Goal: Entertainment & Leisure: Consume media (video, audio)

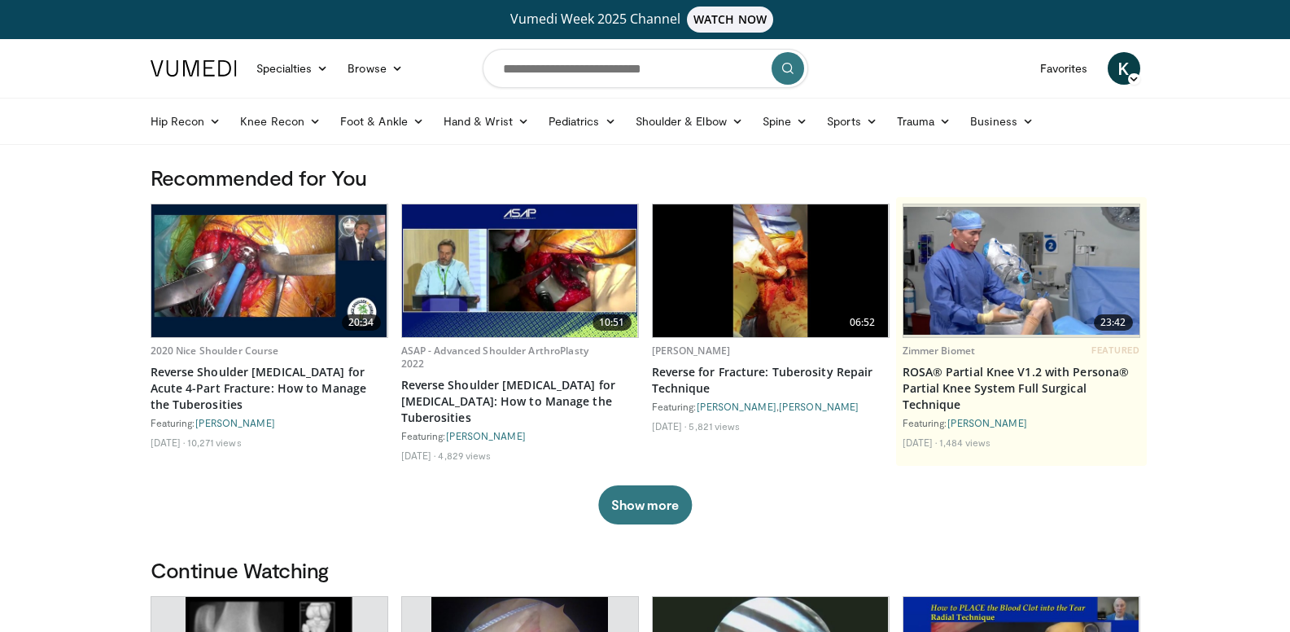
click at [1136, 75] on icon at bounding box center [1133, 78] width 11 height 11
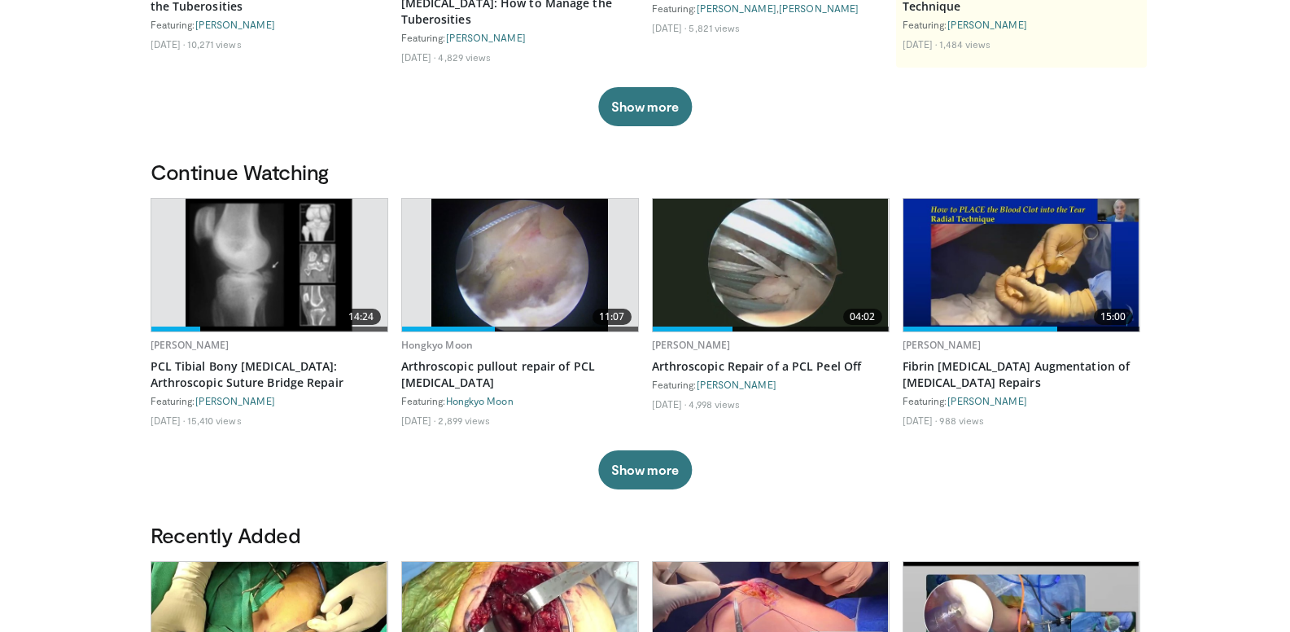
scroll to position [407, 0]
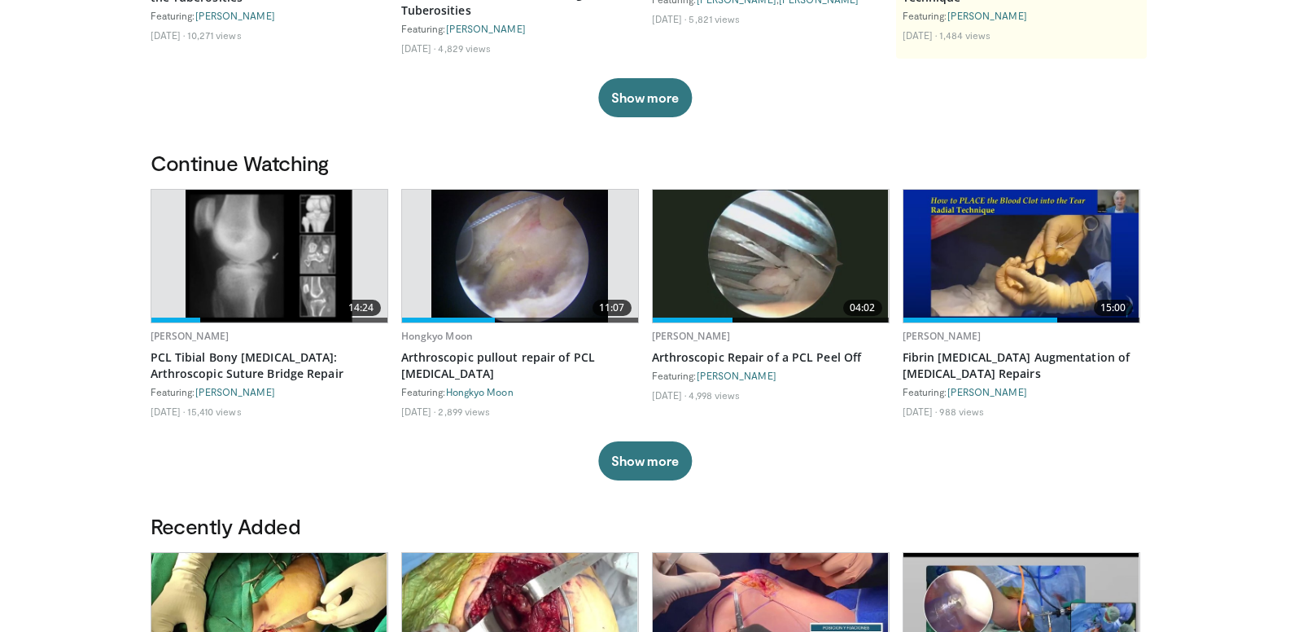
click at [258, 265] on img at bounding box center [269, 256] width 167 height 133
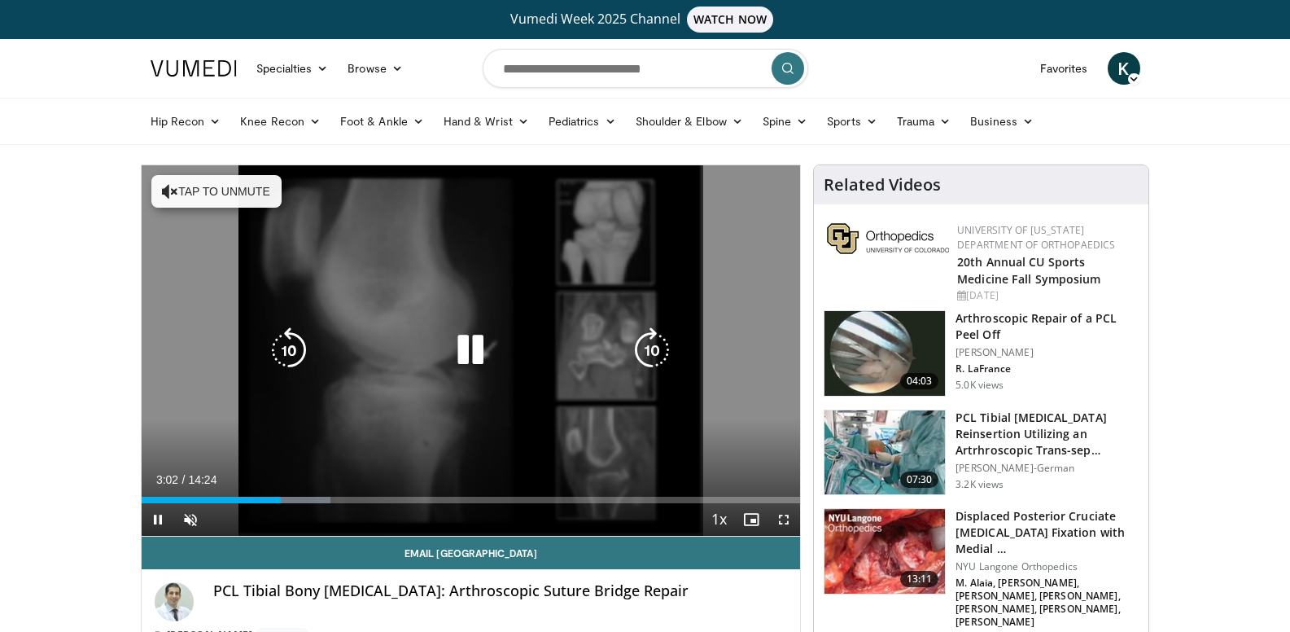
click at [164, 186] on icon "Video Player" at bounding box center [170, 191] width 16 height 16
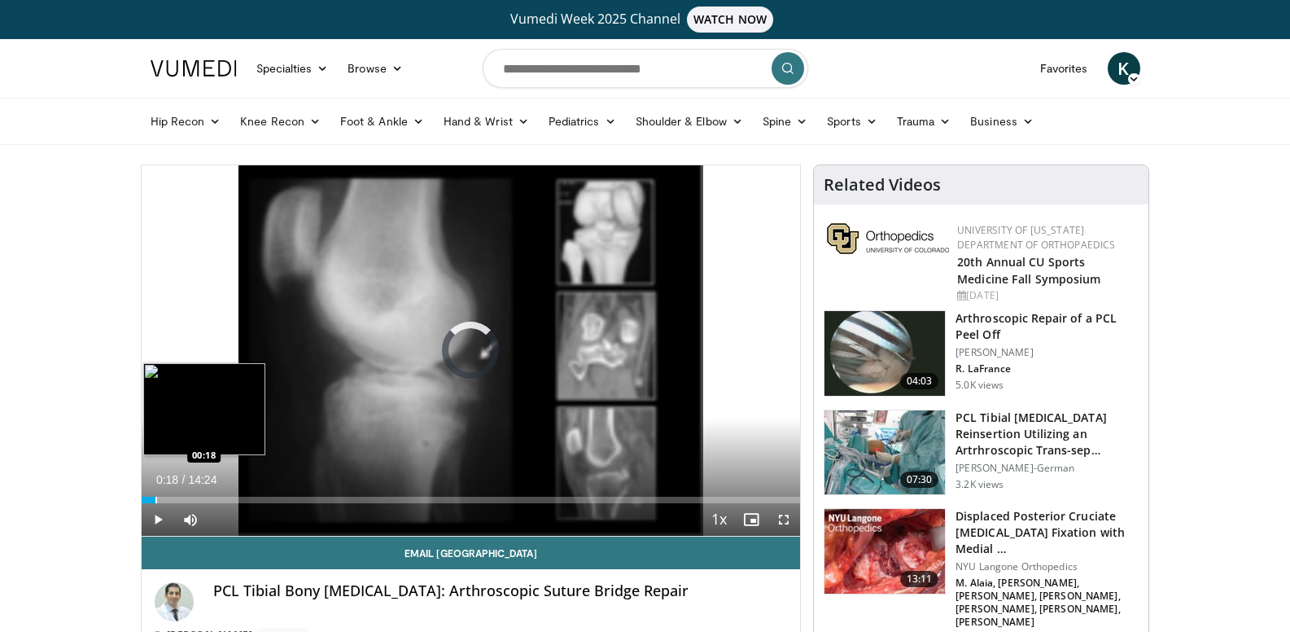
click at [155, 499] on div "Loaded : 0.00% 00:18 00:18" at bounding box center [471, 500] width 659 height 7
click at [149, 499] on div "Progress Bar" at bounding box center [150, 500] width 2 height 7
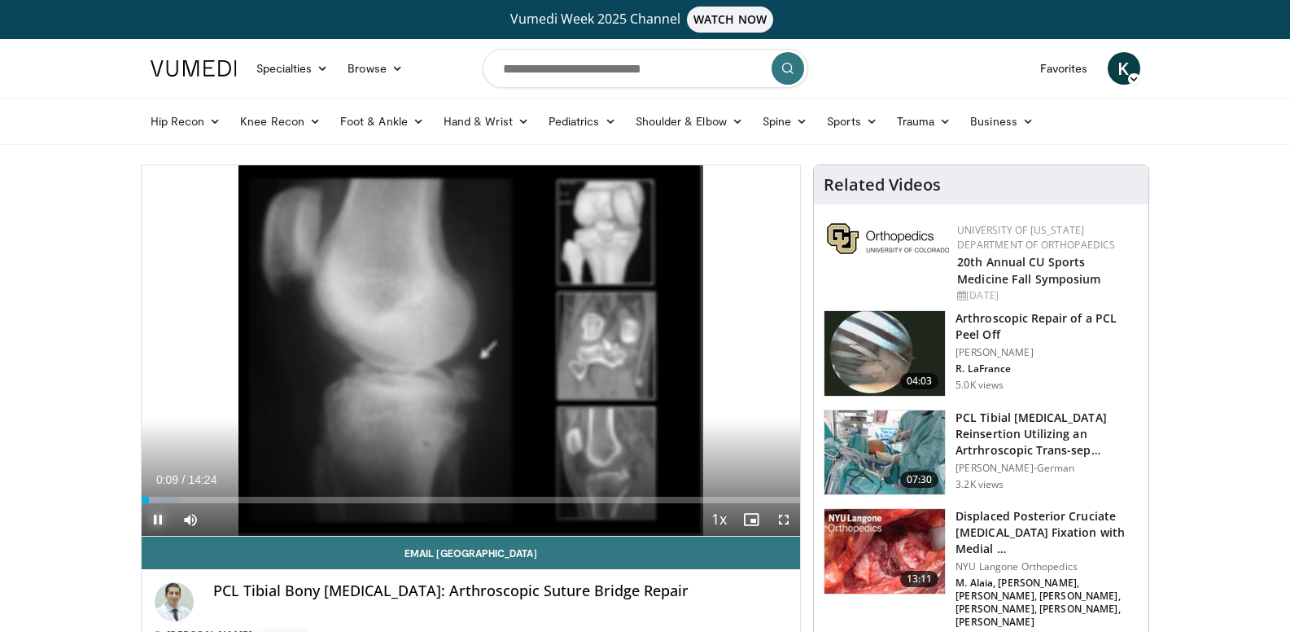
click at [160, 519] on span "Video Player" at bounding box center [158, 519] width 33 height 33
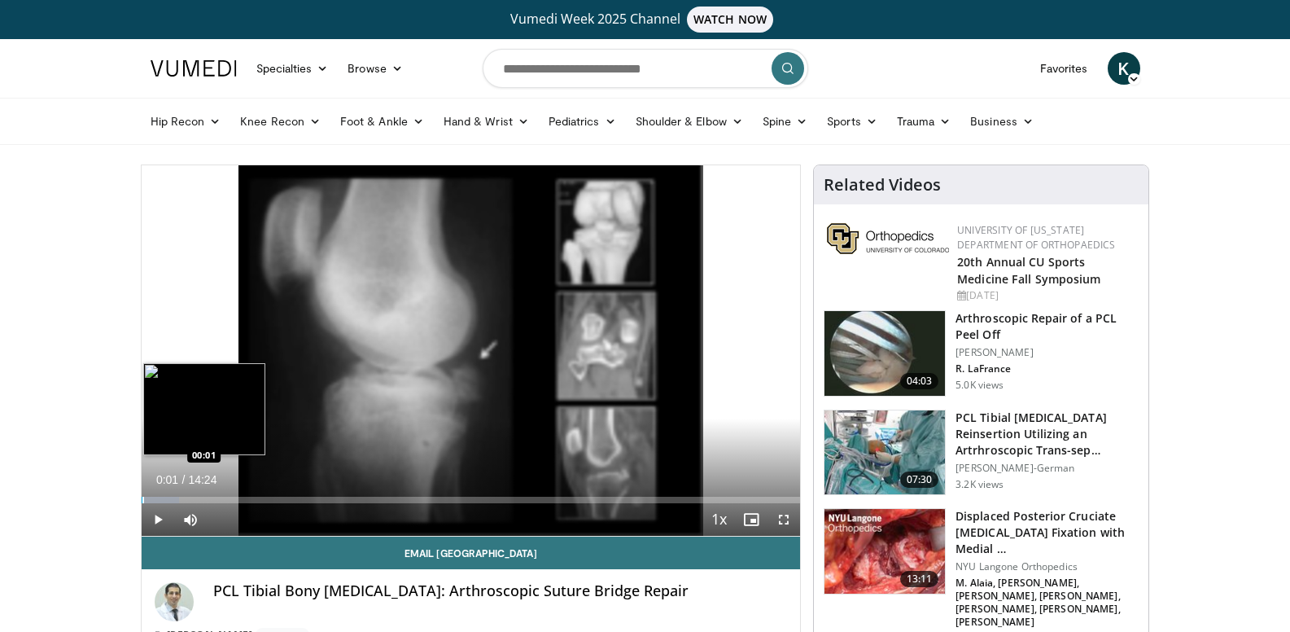
click at [142, 498] on div "Progress Bar" at bounding box center [143, 500] width 2 height 7
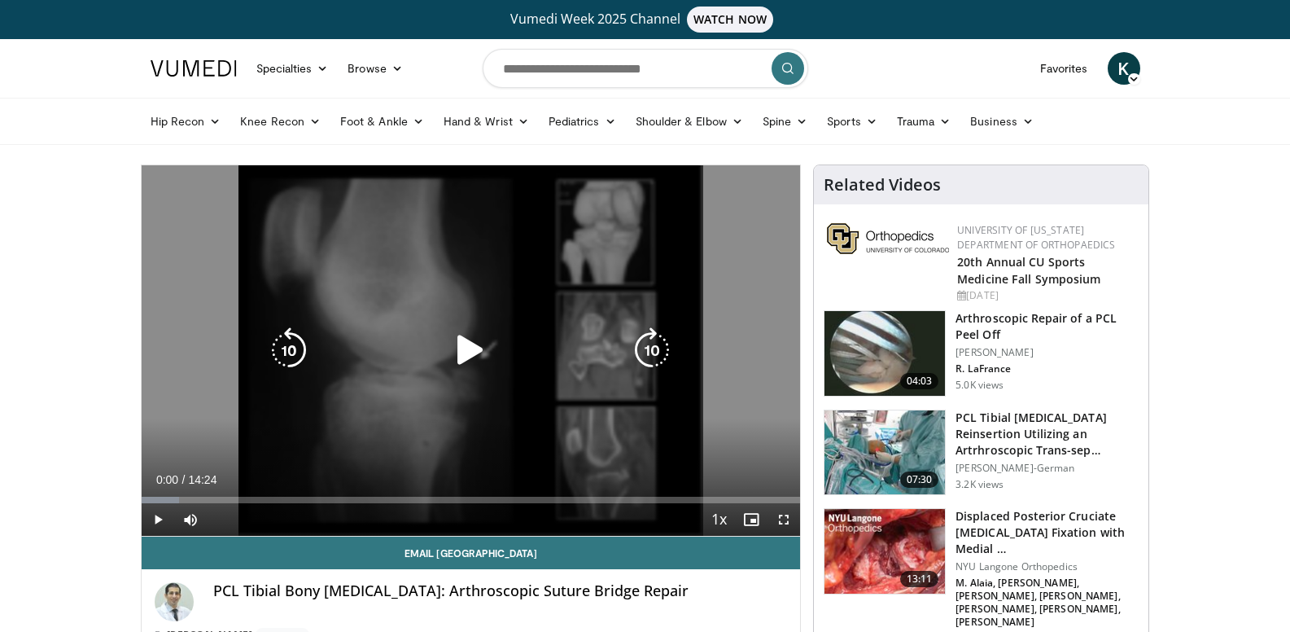
click at [463, 352] on icon "Video Player" at bounding box center [471, 350] width 46 height 46
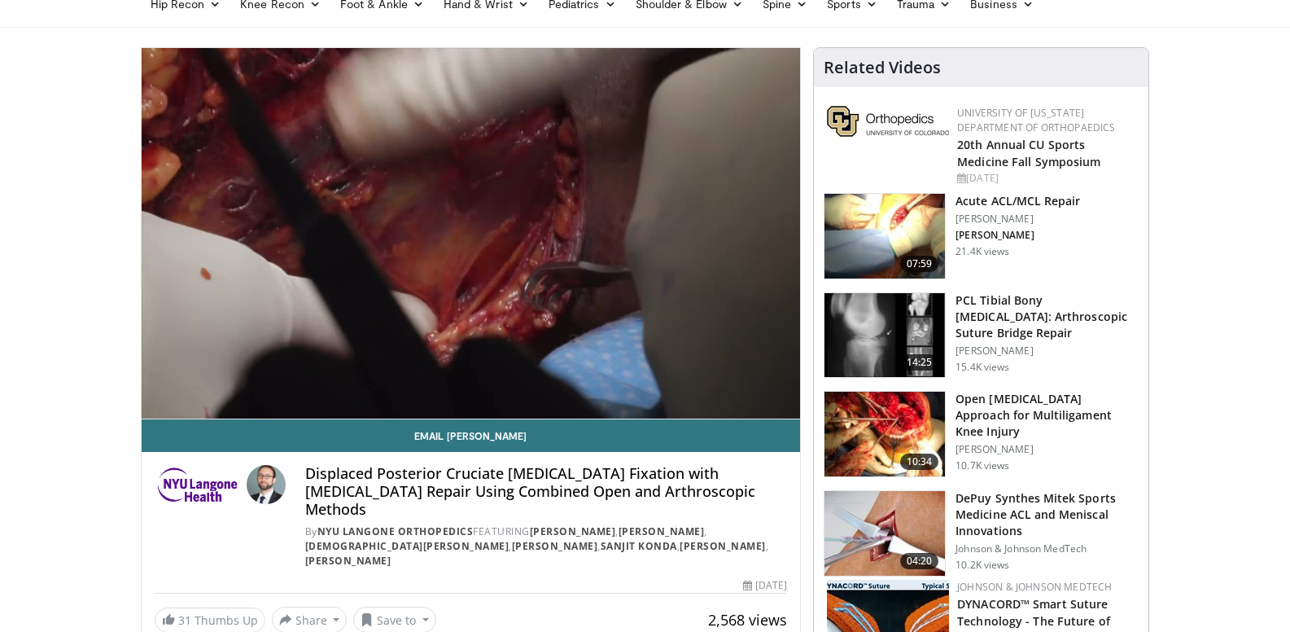
scroll to position [81, 0]
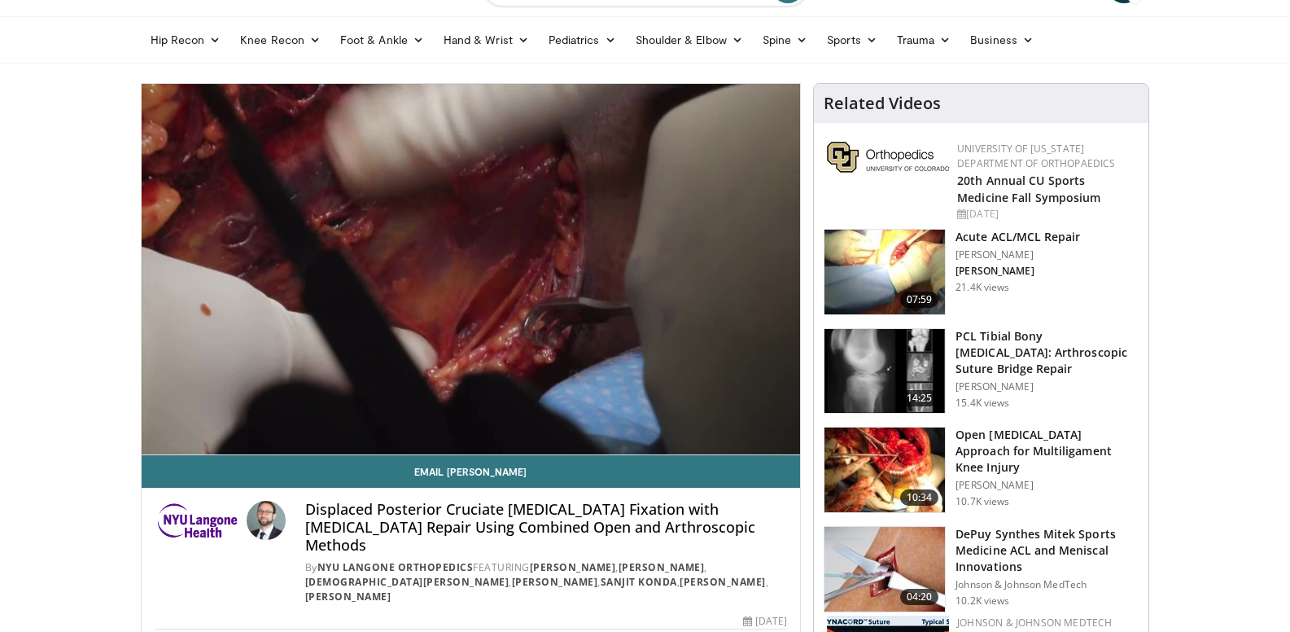
click at [881, 361] on img at bounding box center [885, 371] width 120 height 85
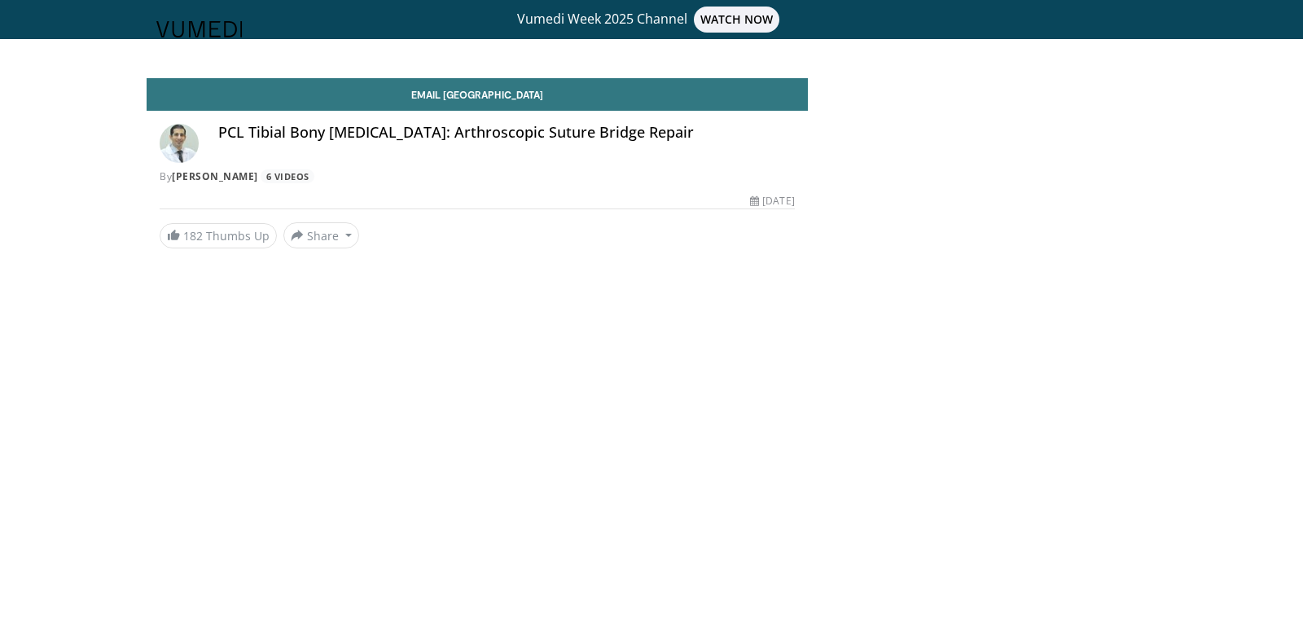
click at [642, 534] on body "Vumedi Week 2025 Channel WATCH NOW Specialties Adult & Family Medicine Allergy,…" at bounding box center [651, 316] width 1303 height 632
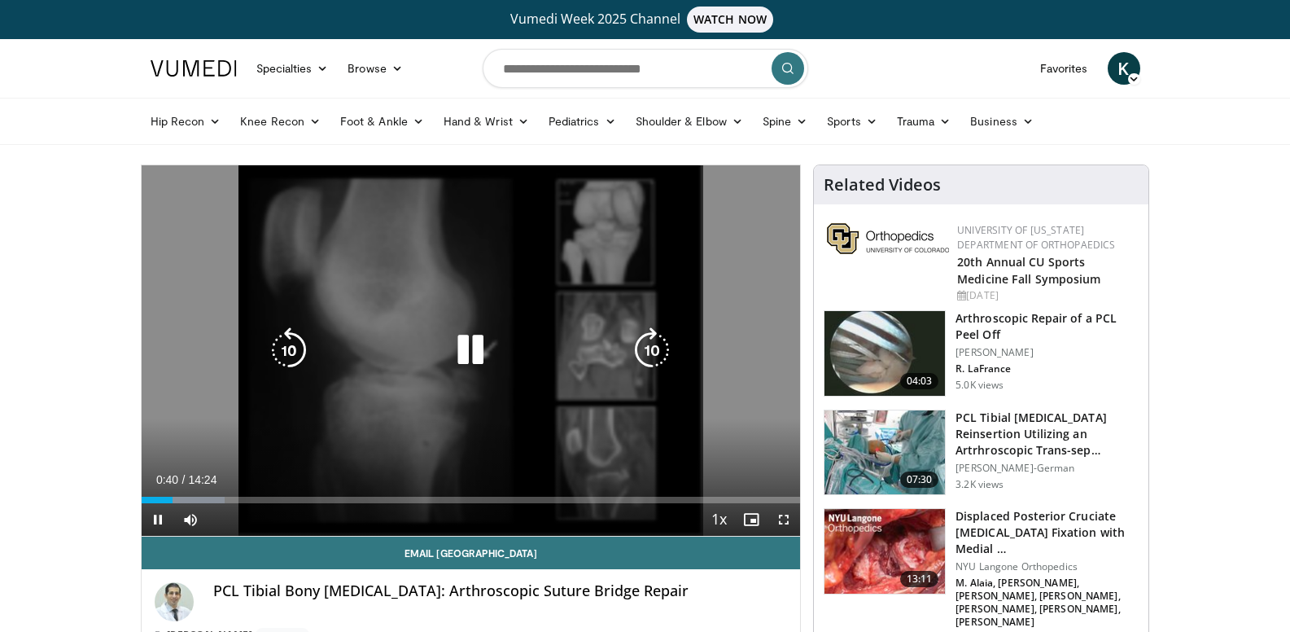
click at [204, 284] on div "10 seconds Tap to unmute" at bounding box center [471, 350] width 659 height 370
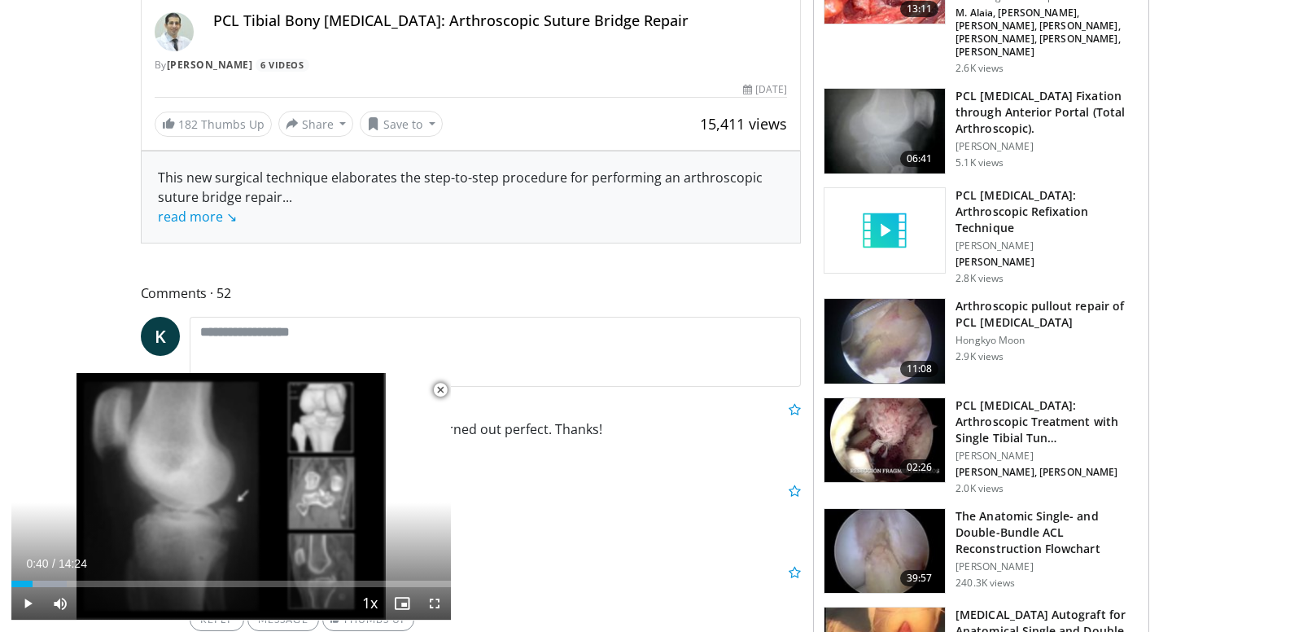
scroll to position [651, 0]
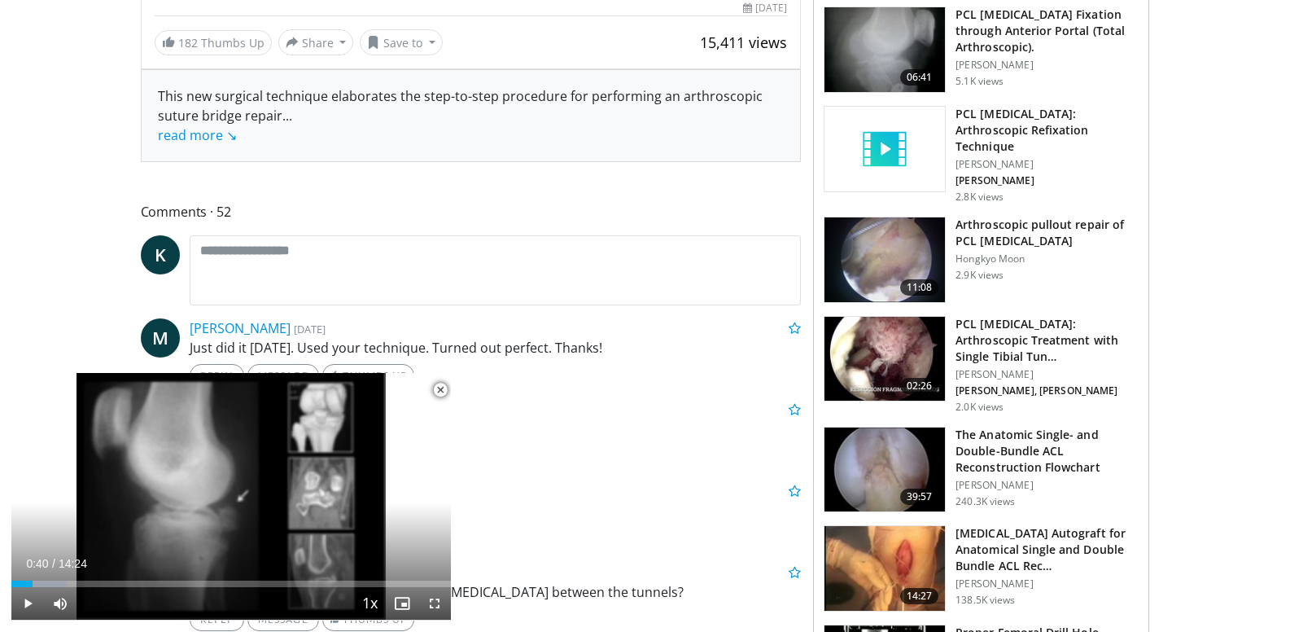
click at [437, 392] on span "Video Player" at bounding box center [440, 390] width 33 height 33
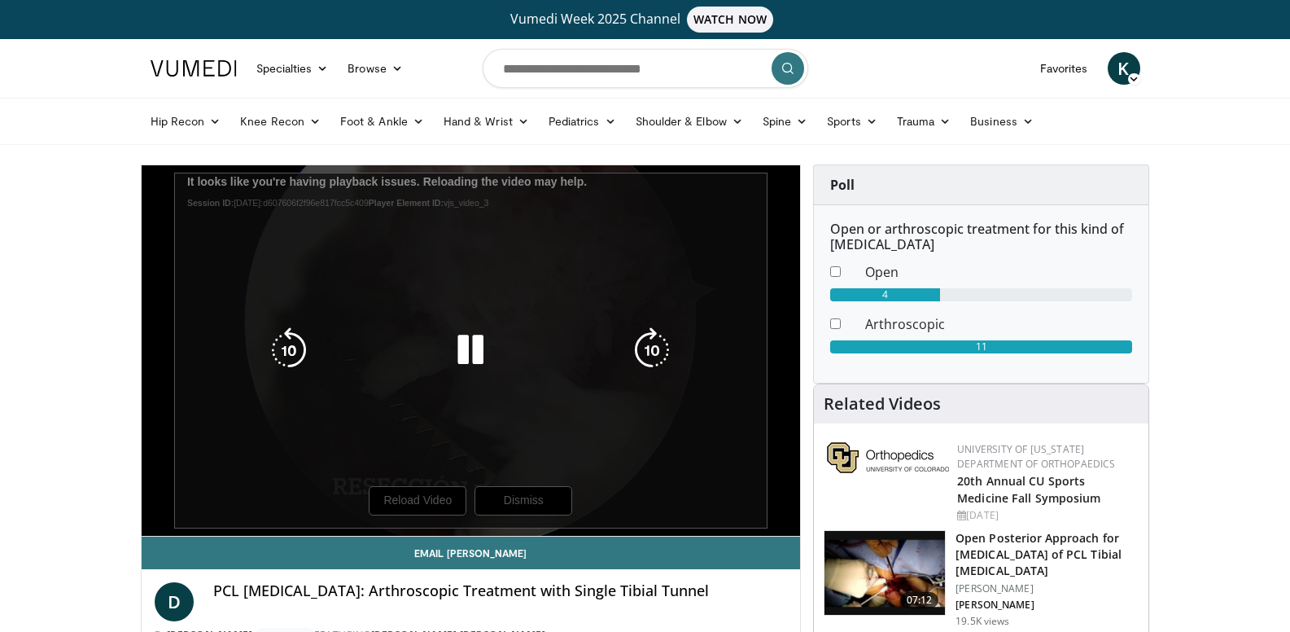
click at [443, 503] on div "10 seconds Tap to unmute" at bounding box center [471, 350] width 659 height 370
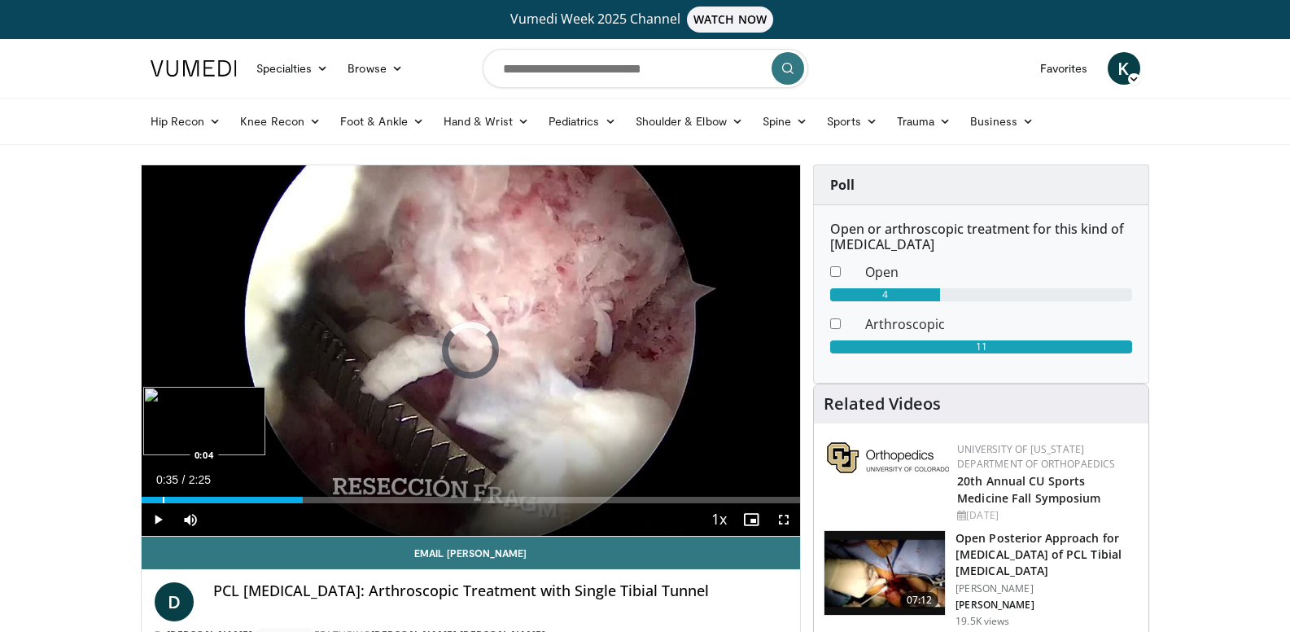
click at [162, 499] on div "Loaded : 24.52% 0:04 0:04" at bounding box center [471, 500] width 659 height 7
click at [146, 501] on div "Progress Bar" at bounding box center [147, 500] width 2 height 7
click at [157, 520] on span "Video Player" at bounding box center [158, 519] width 33 height 33
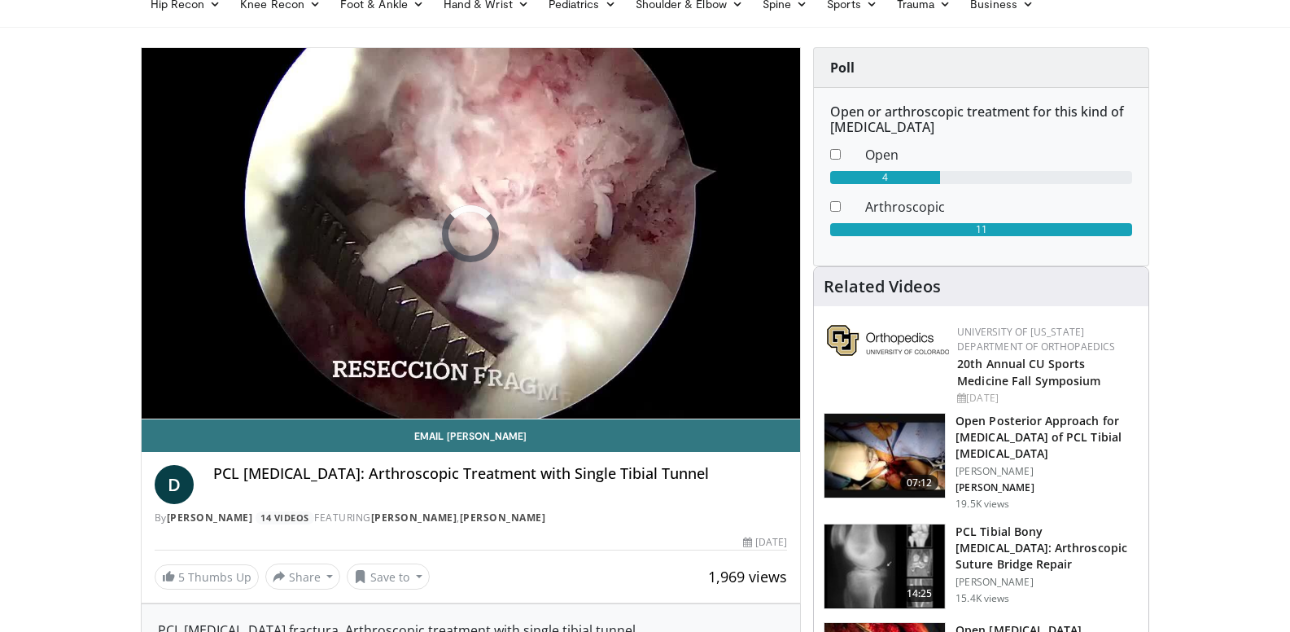
scroll to position [81, 0]
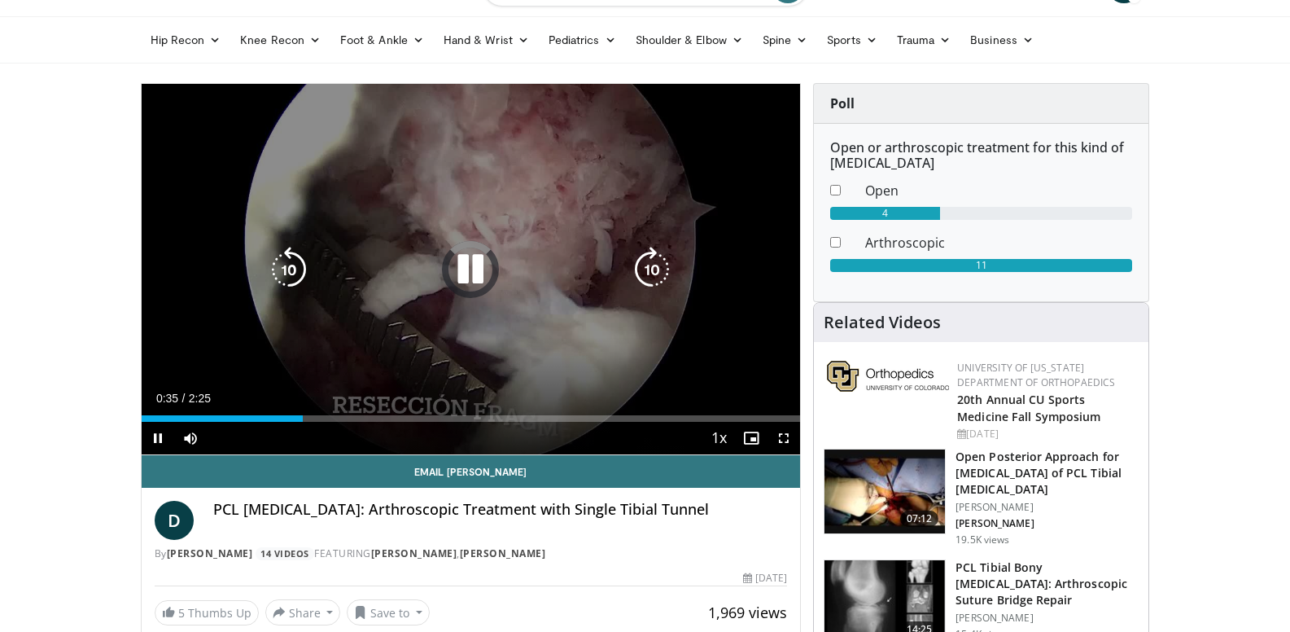
click at [467, 255] on icon "Video Player" at bounding box center [471, 270] width 46 height 46
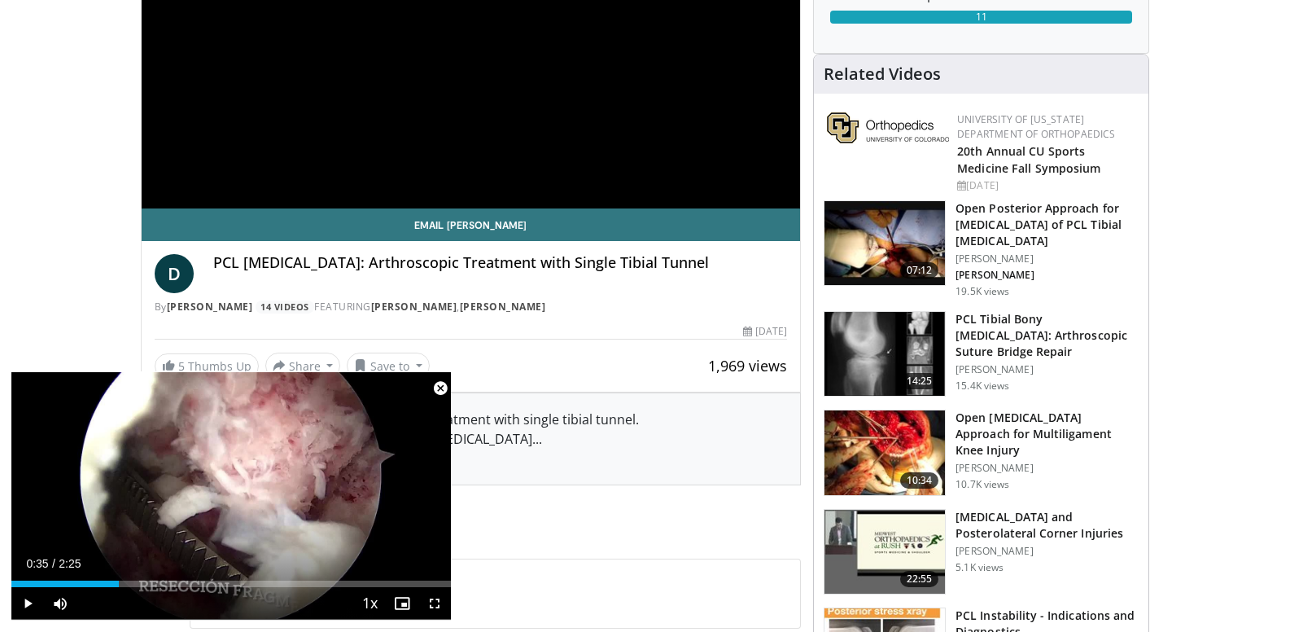
scroll to position [326, 0]
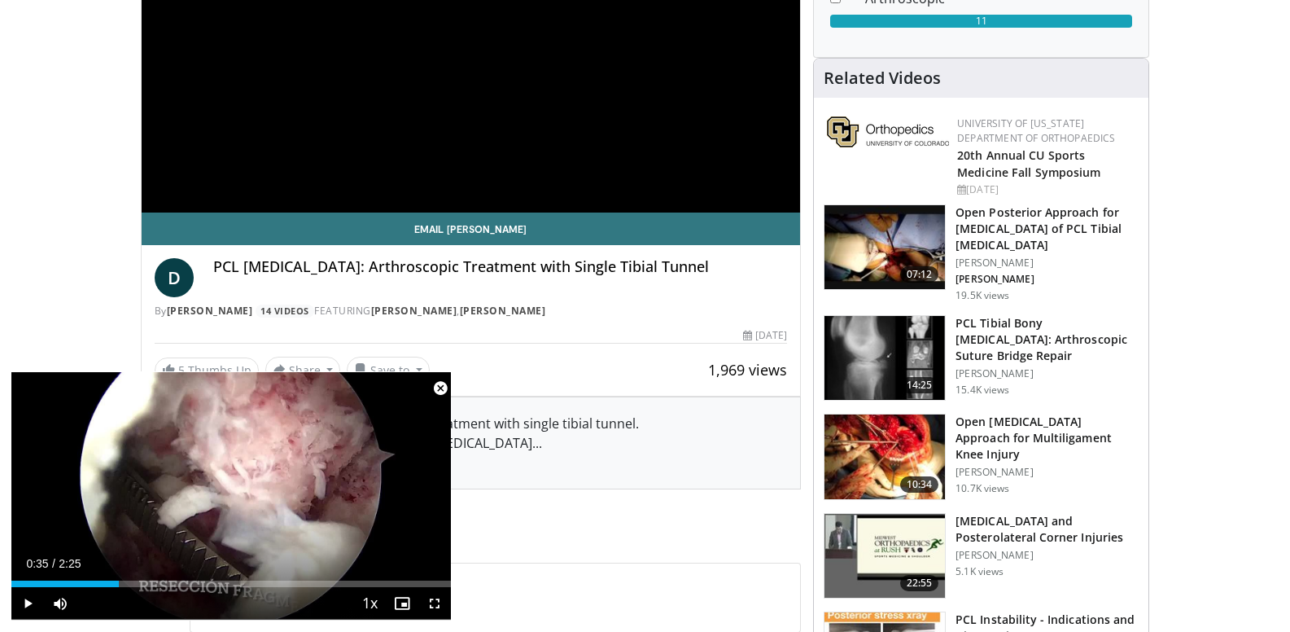
click at [440, 387] on span "Video Player" at bounding box center [440, 388] width 33 height 33
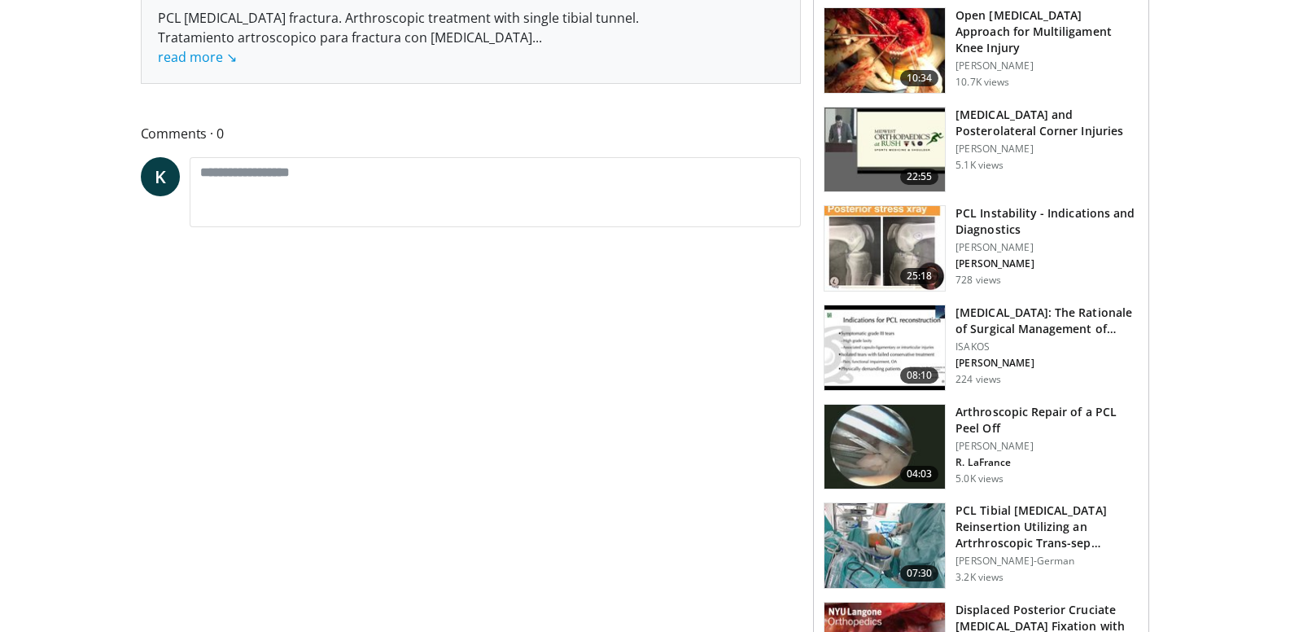
scroll to position [733, 0]
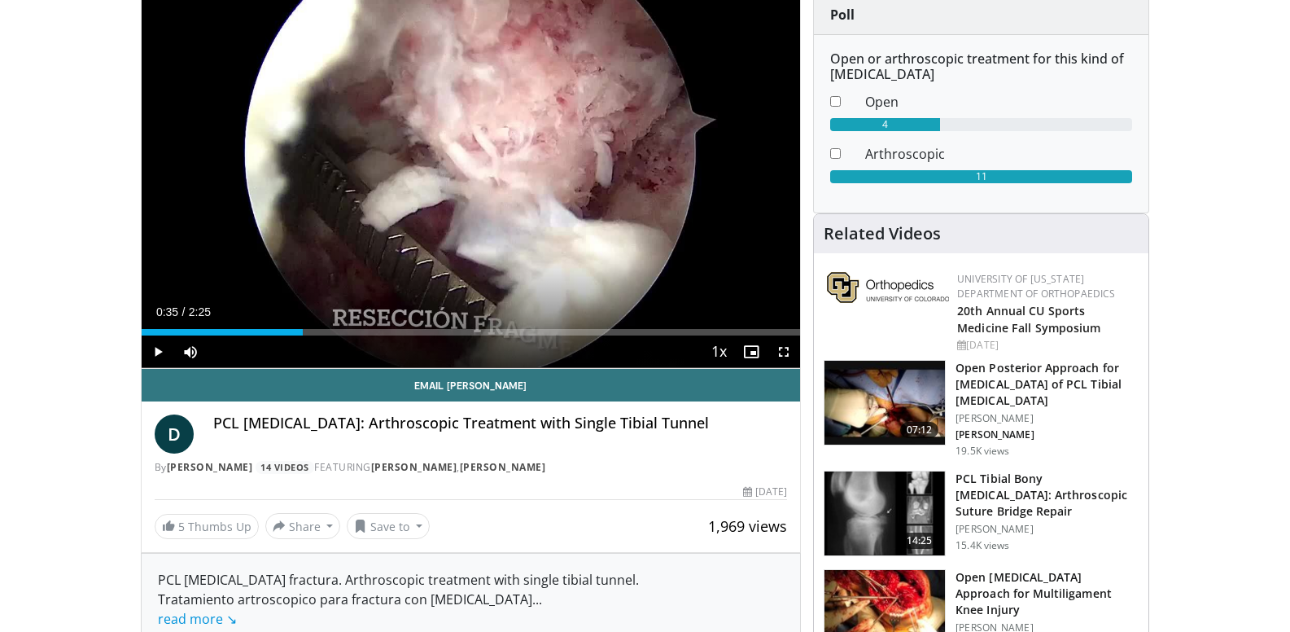
scroll to position [163, 0]
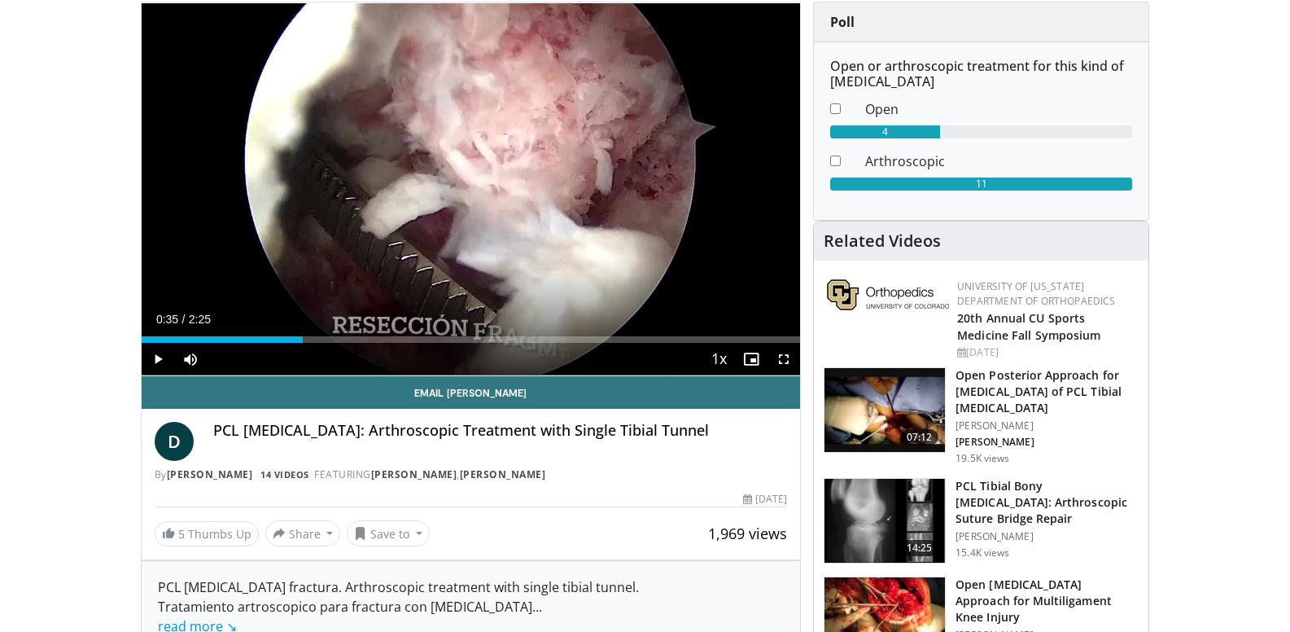
click at [774, 551] on div "**********" at bounding box center [471, 281] width 661 height 558
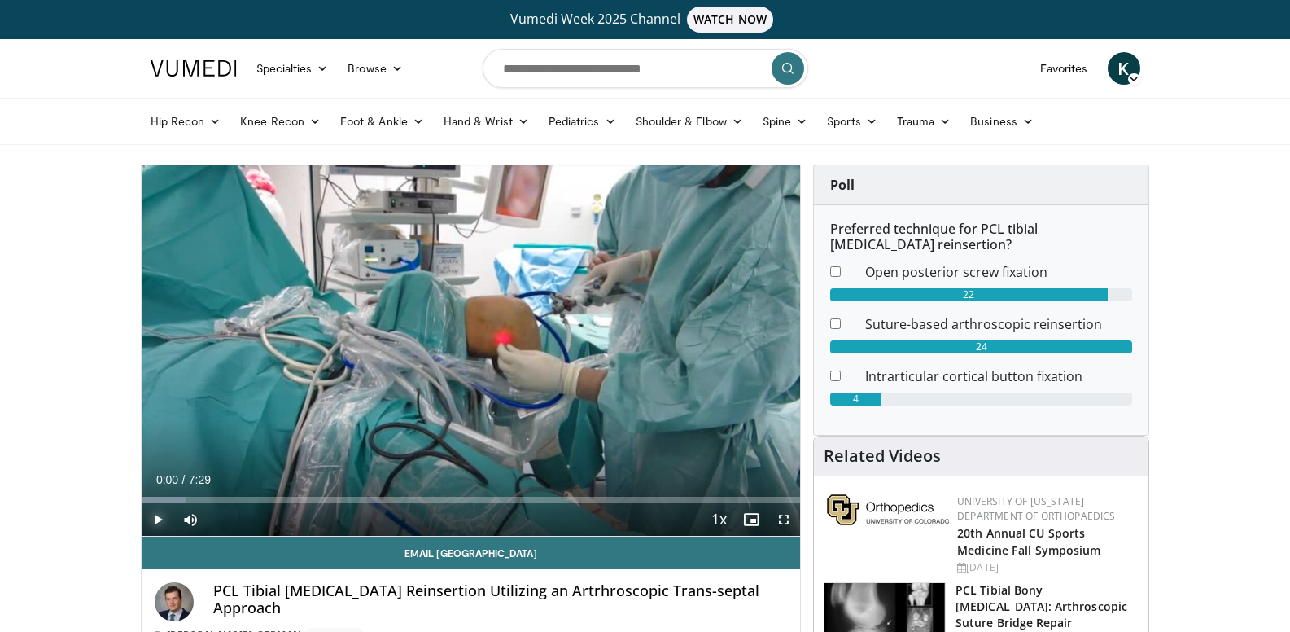
click at [160, 521] on span "Video Player" at bounding box center [158, 519] width 33 height 33
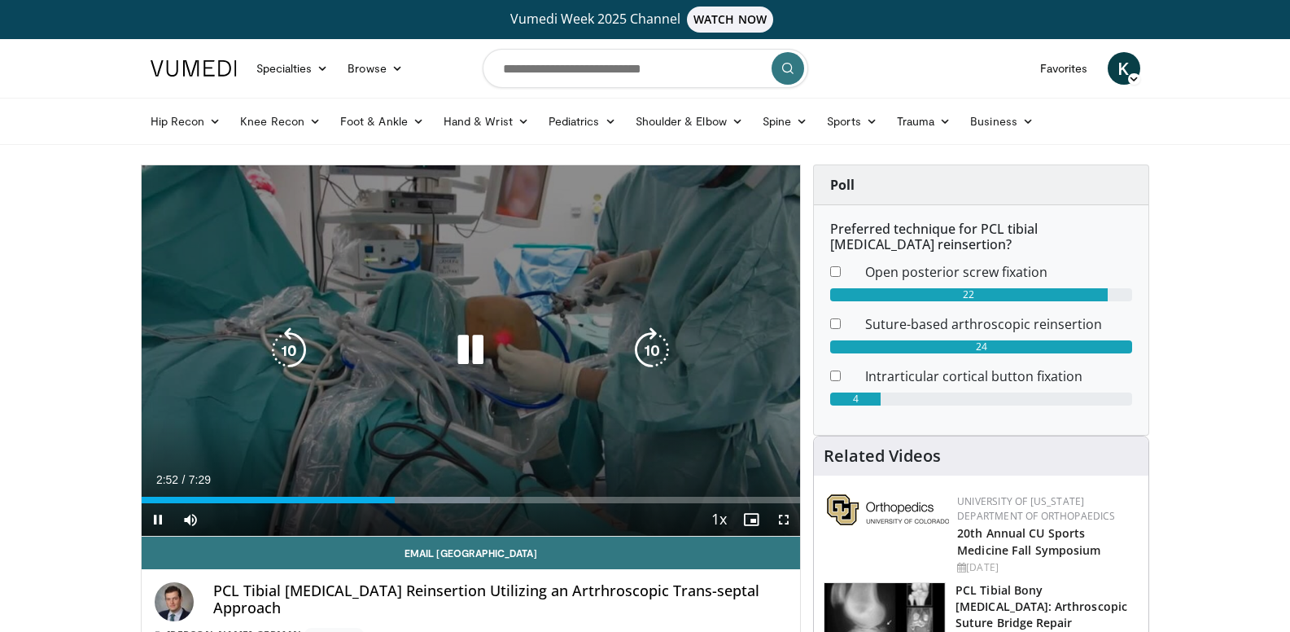
click at [477, 343] on icon "Video Player" at bounding box center [471, 350] width 46 height 46
